Goal: Information Seeking & Learning: Understand process/instructions

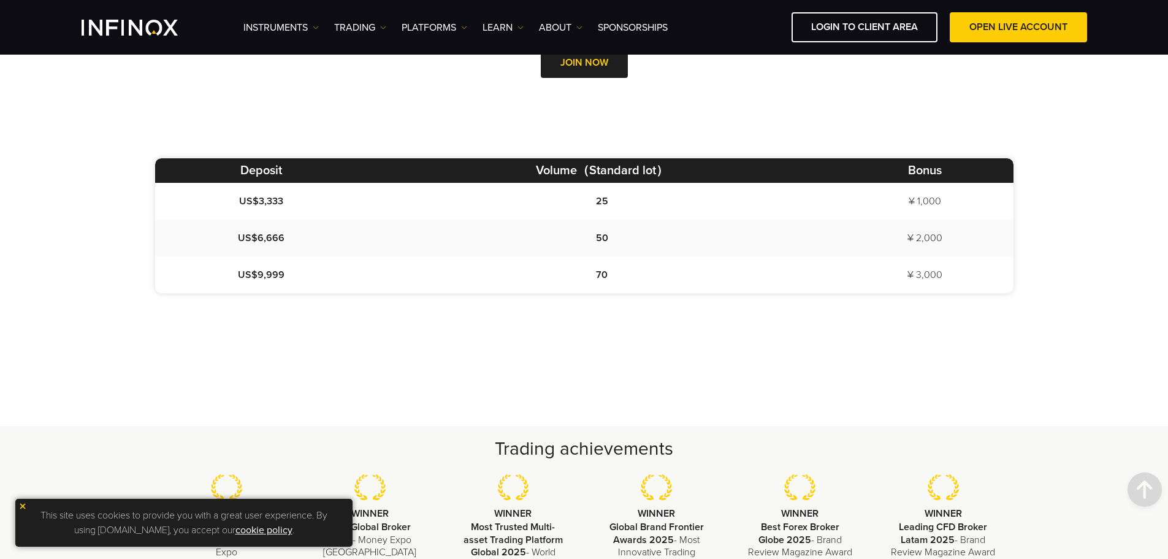
scroll to position [675, 0]
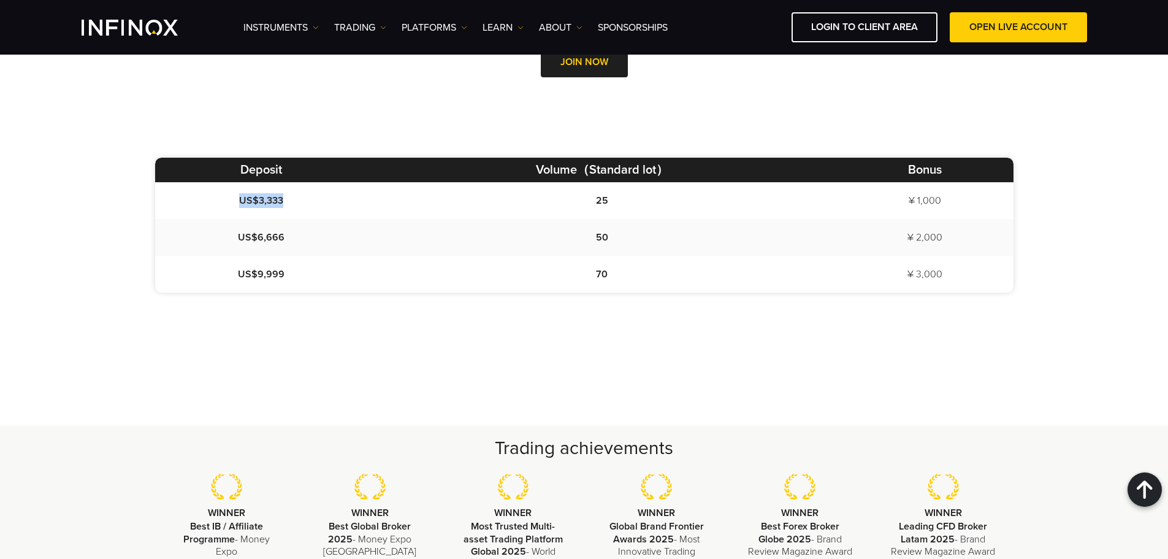
drag, startPoint x: 237, startPoint y: 199, endPoint x: 280, endPoint y: 199, distance: 43.6
click at [280, 199] on span "US$3,333" at bounding box center [261, 200] width 44 height 12
click at [371, 264] on td "70" at bounding box center [602, 274] width 470 height 37
drag, startPoint x: 910, startPoint y: 199, endPoint x: 943, endPoint y: 203, distance: 32.8
click at [943, 203] on td "¥ 1,000" at bounding box center [925, 200] width 176 height 37
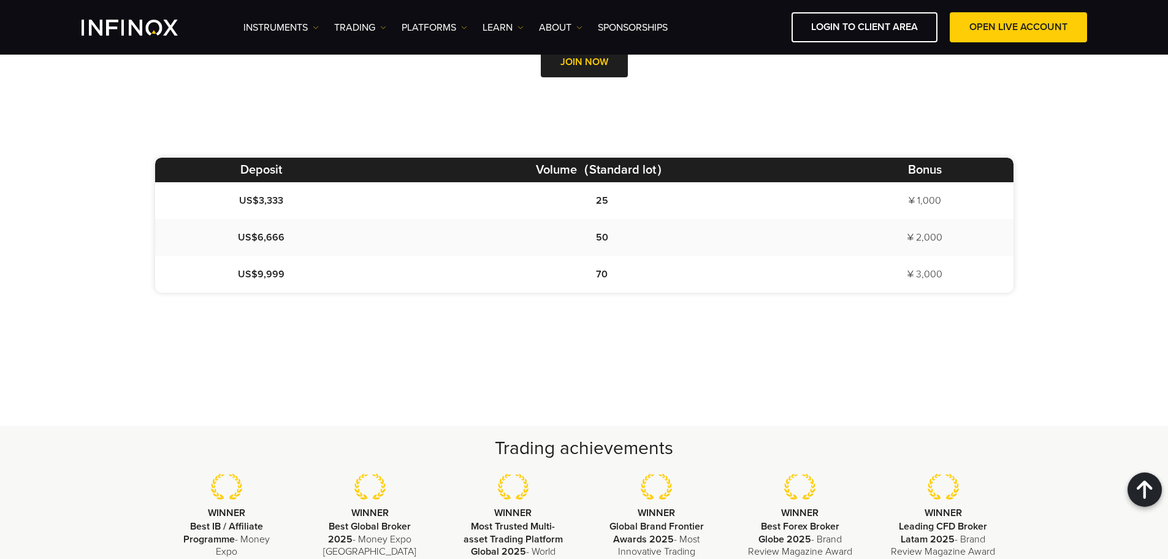
click at [929, 288] on td "¥ 3,000" at bounding box center [925, 274] width 176 height 37
drag, startPoint x: 260, startPoint y: 200, endPoint x: 277, endPoint y: 200, distance: 17.2
click at [277, 200] on span "US$3,333" at bounding box center [261, 200] width 44 height 12
click at [319, 205] on td "US$3,333" at bounding box center [261, 200] width 212 height 37
drag, startPoint x: 600, startPoint y: 201, endPoint x: 607, endPoint y: 198, distance: 6.9
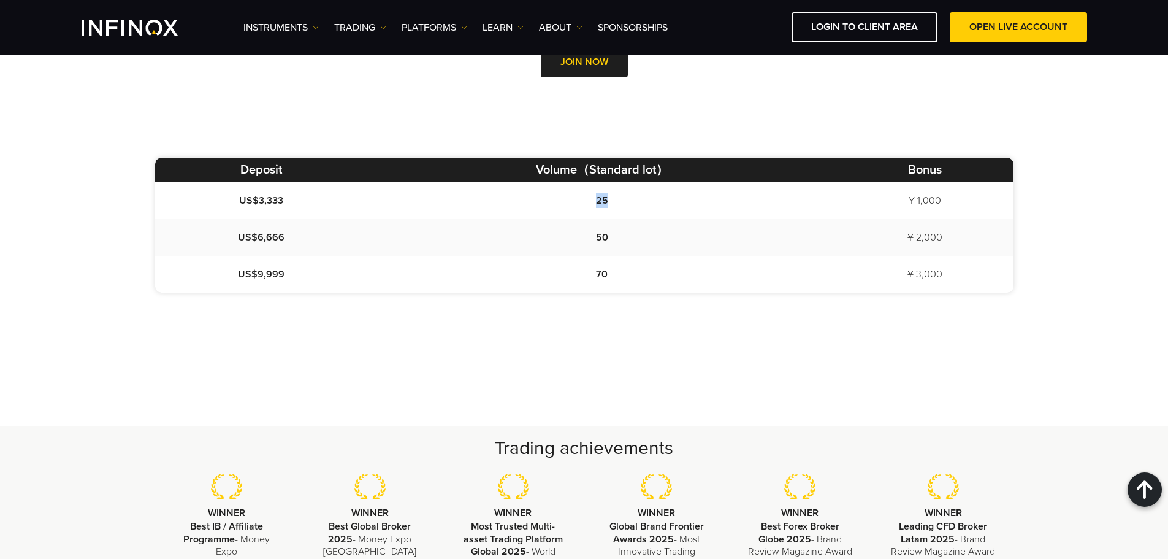
click at [607, 198] on td "25" at bounding box center [602, 200] width 470 height 37
click at [900, 221] on td "¥ 2,000" at bounding box center [925, 237] width 176 height 37
drag, startPoint x: 910, startPoint y: 199, endPoint x: 956, endPoint y: 202, distance: 45.5
click at [956, 202] on td "¥ 1,000" at bounding box center [925, 200] width 176 height 37
click at [987, 328] on div "Deposit Volume（Standard lot） Bonus US$3,333 25 ¥ 1,000 US$6,666 50 ¥ 2,000 US$9…" at bounding box center [584, 258] width 883 height 201
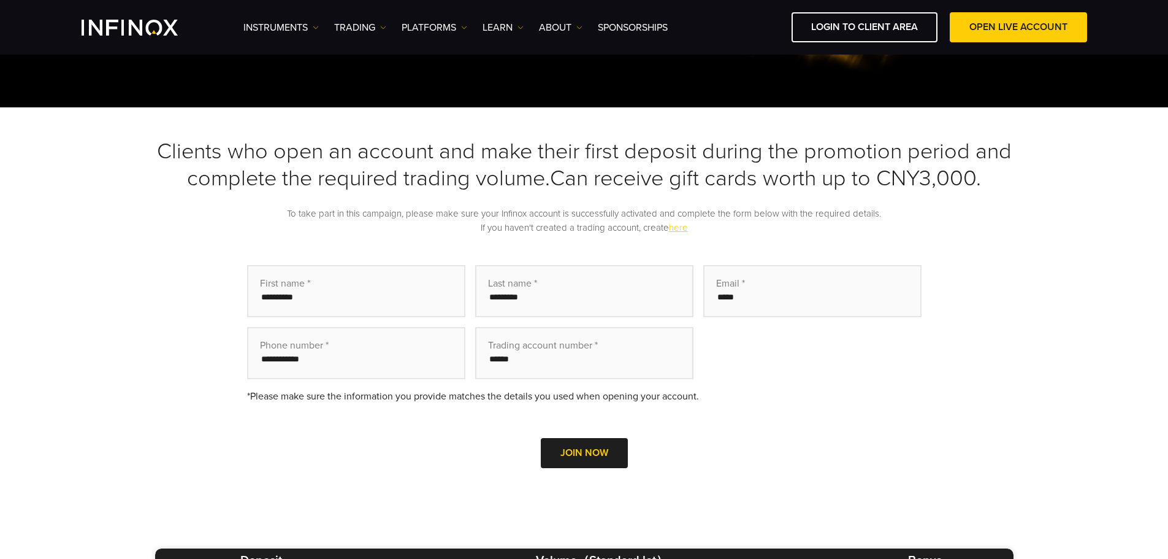
scroll to position [245, 0]
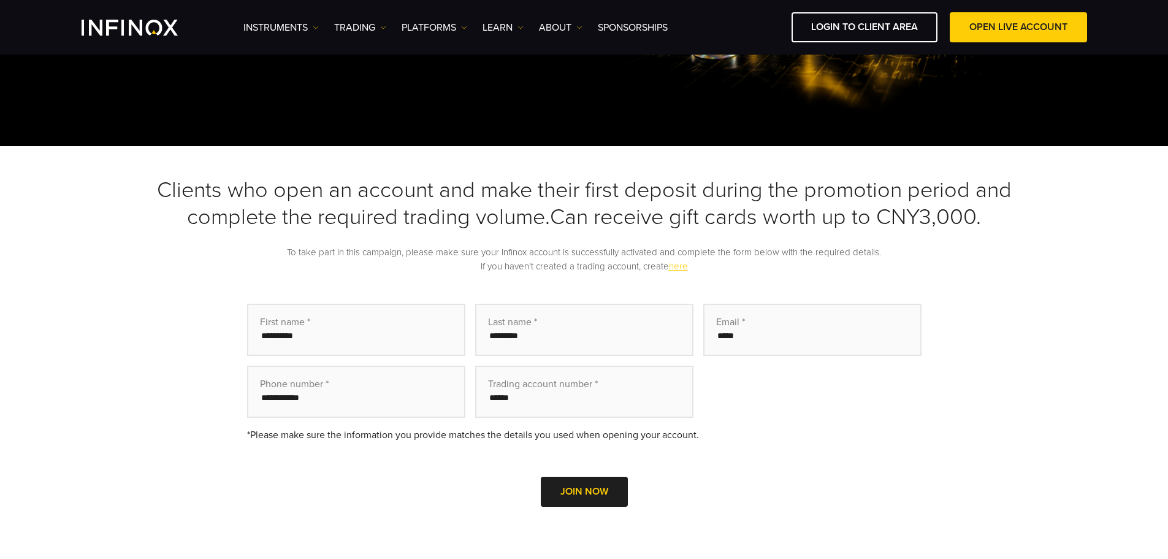
click at [681, 266] on link "here" at bounding box center [678, 266] width 19 height 11
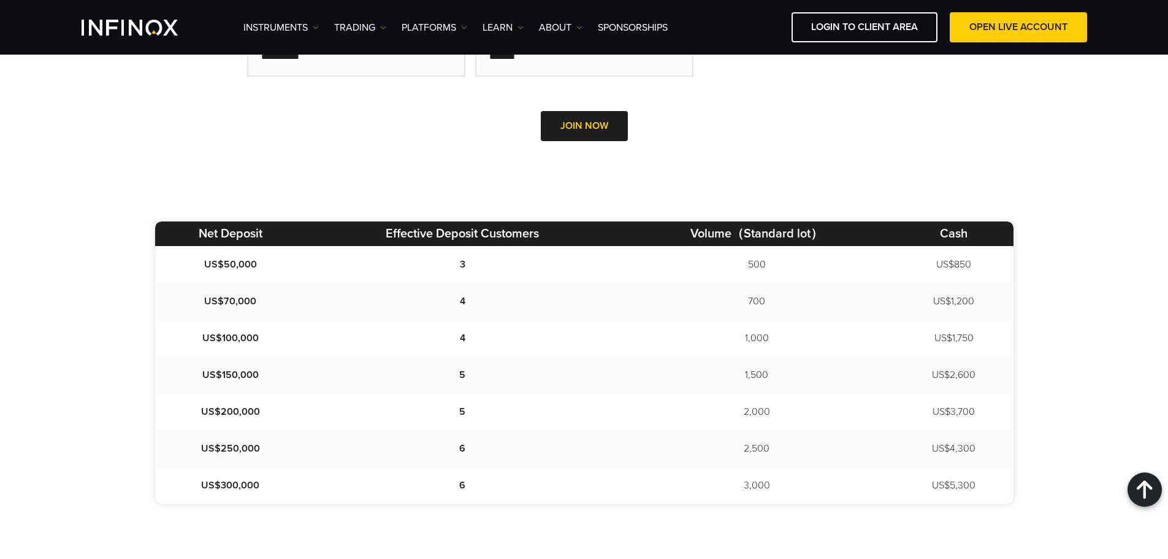
scroll to position [184, 0]
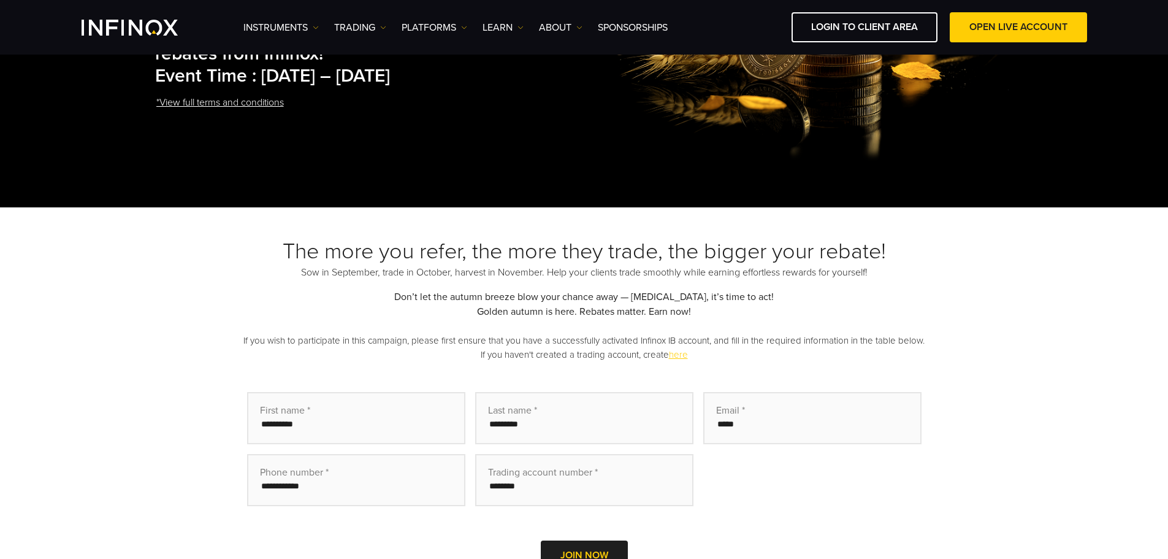
click at [673, 356] on link "here" at bounding box center [678, 354] width 19 height 11
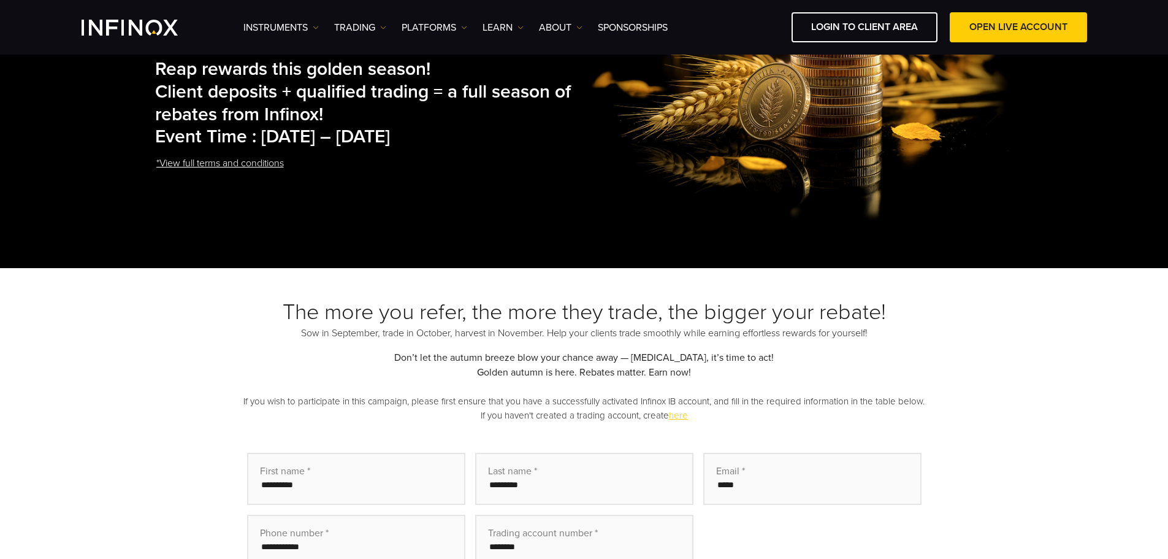
scroll to position [123, 0]
click at [206, 164] on link "*View full terms and conditions" at bounding box center [220, 164] width 130 height 30
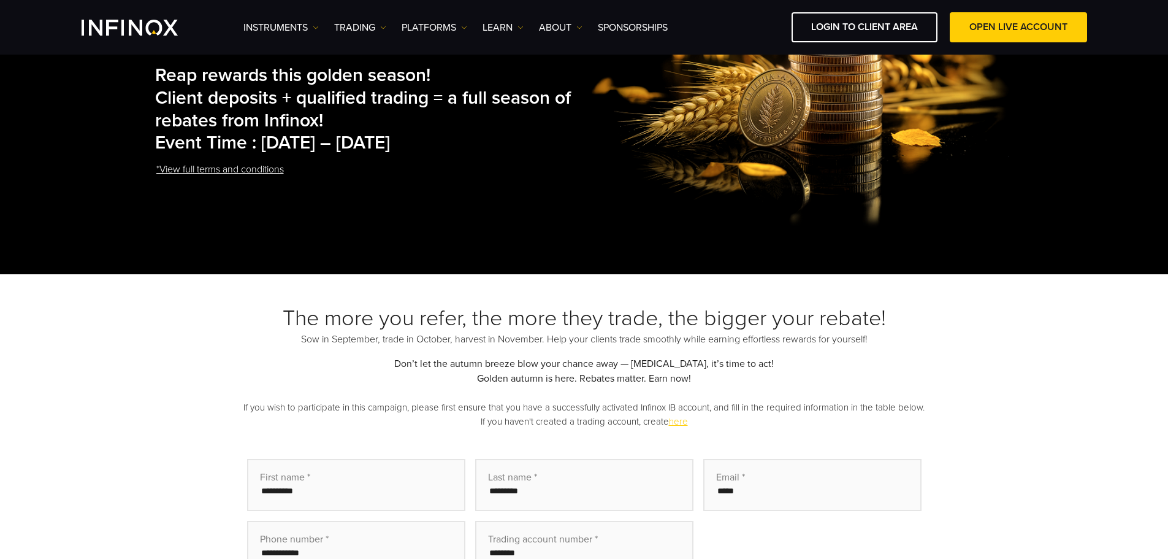
scroll to position [184, 0]
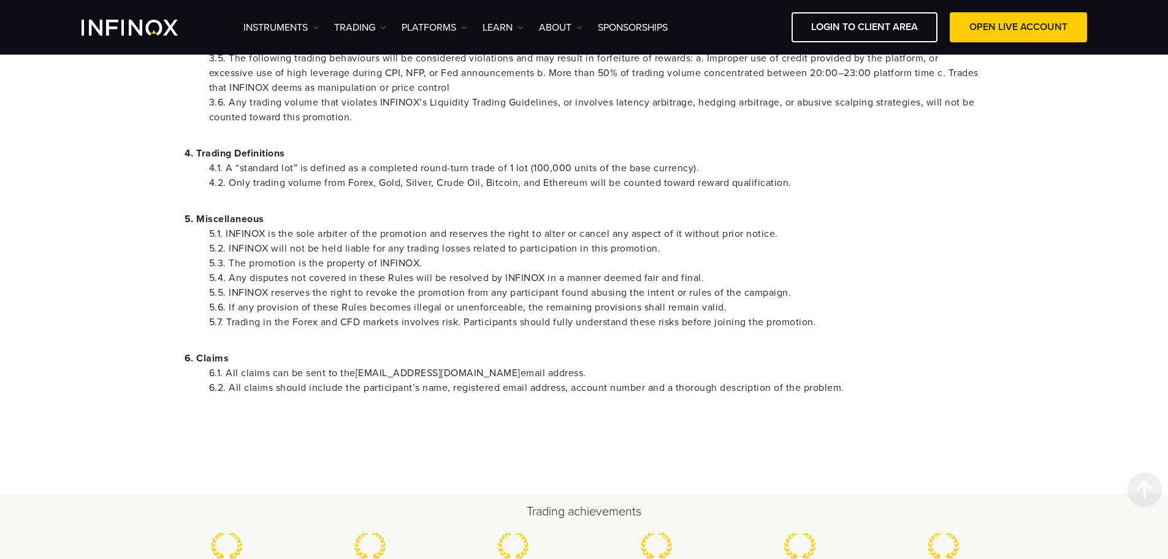
scroll to position [736, 0]
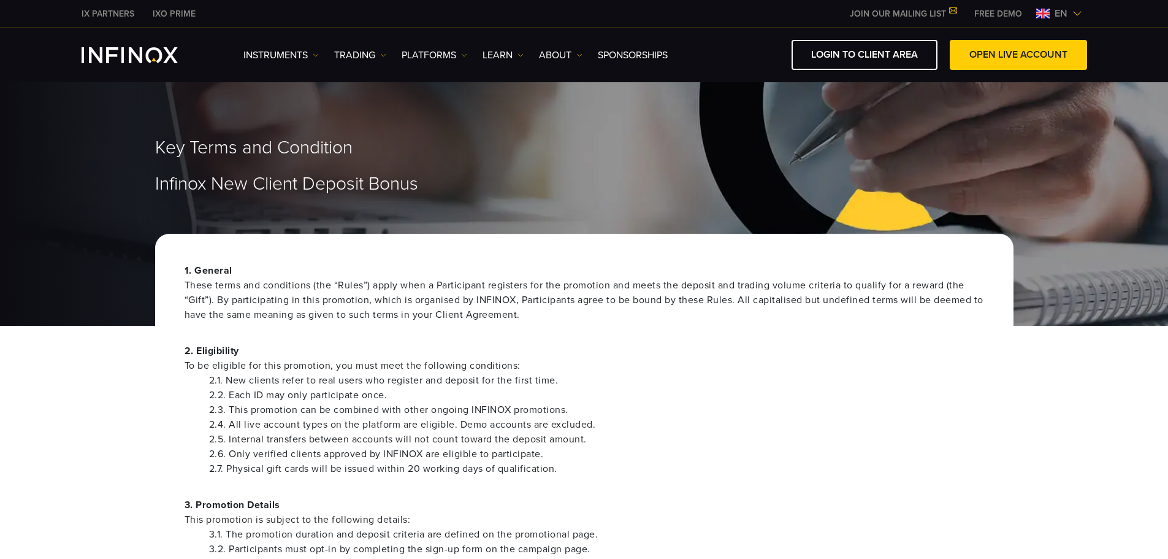
click at [708, 372] on span "To be eligible for this promotion, you must meet the following conditions:" at bounding box center [585, 365] width 800 height 15
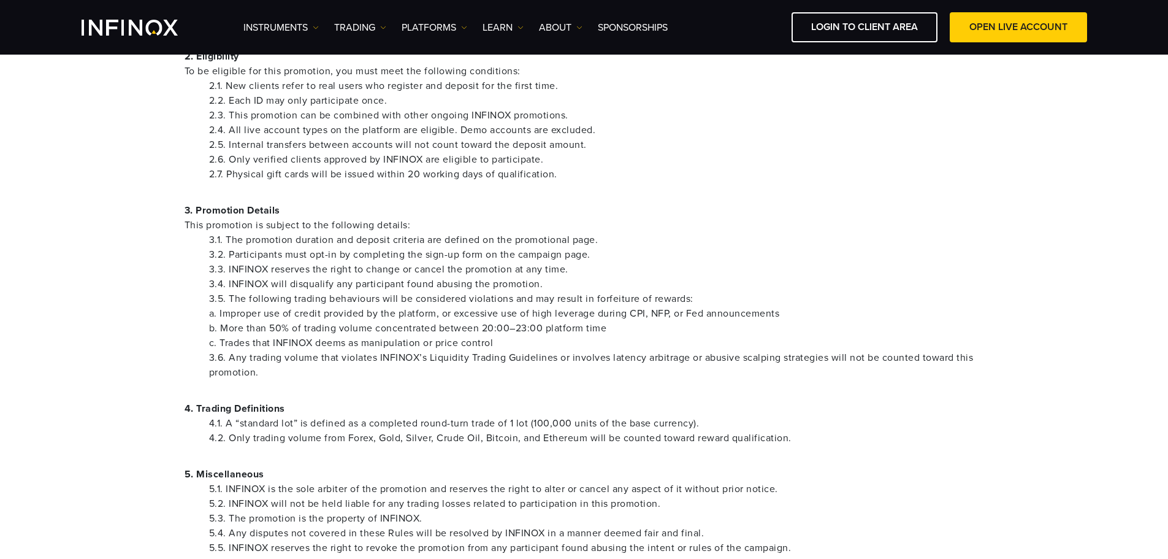
scroll to position [61, 0]
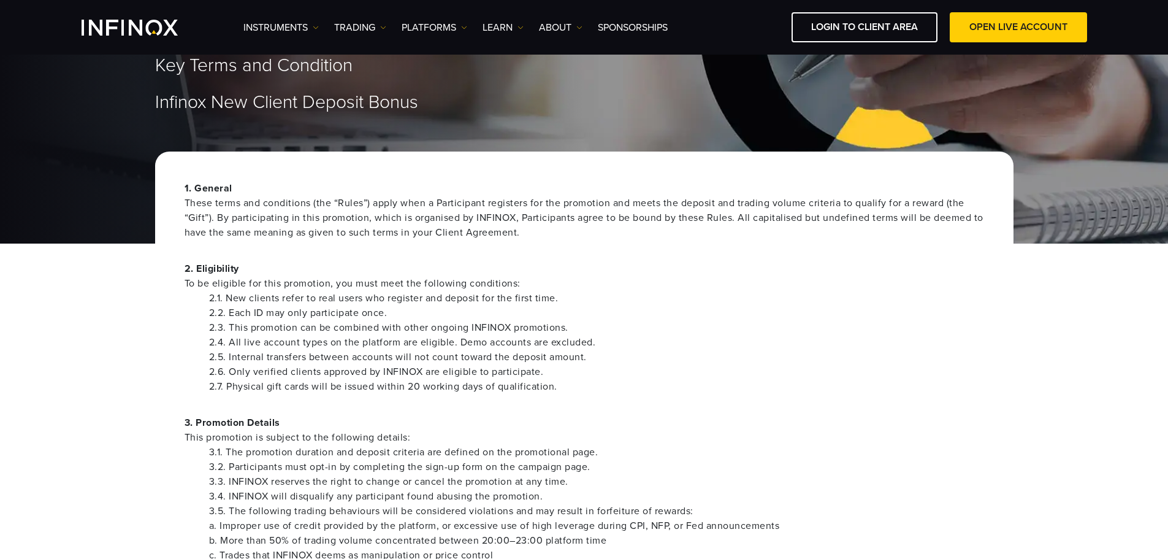
drag, startPoint x: 791, startPoint y: 375, endPoint x: 743, endPoint y: 384, distance: 48.6
click at [790, 375] on li "2.6. Only verified clients approved by INFINOX are eligible to participate." at bounding box center [596, 371] width 775 height 15
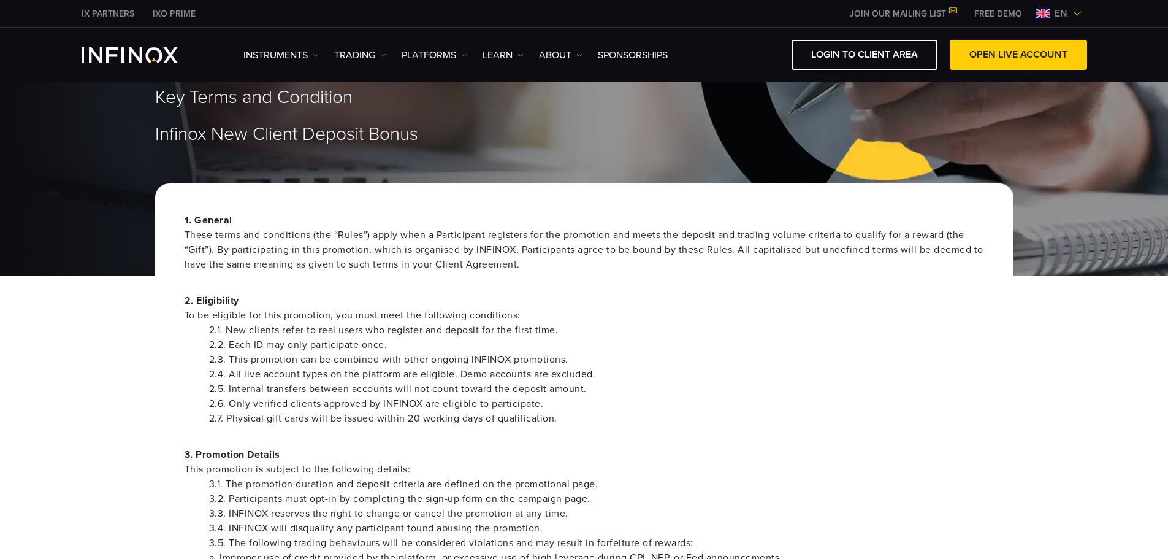
scroll to position [0, 0]
